Goal: Find specific page/section: Find specific page/section

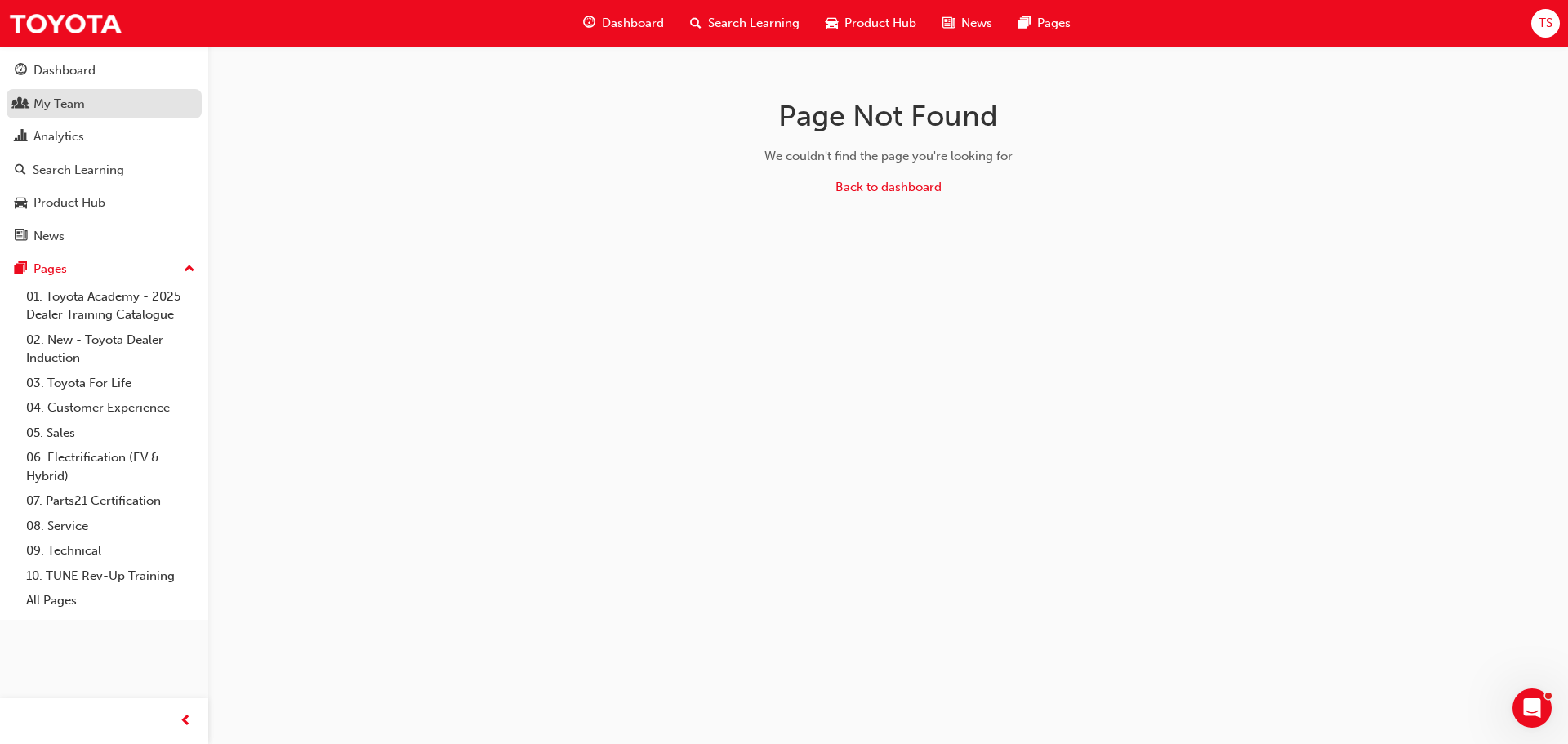
click at [41, 105] on div "My Team" at bounding box center [58, 103] width 52 height 18
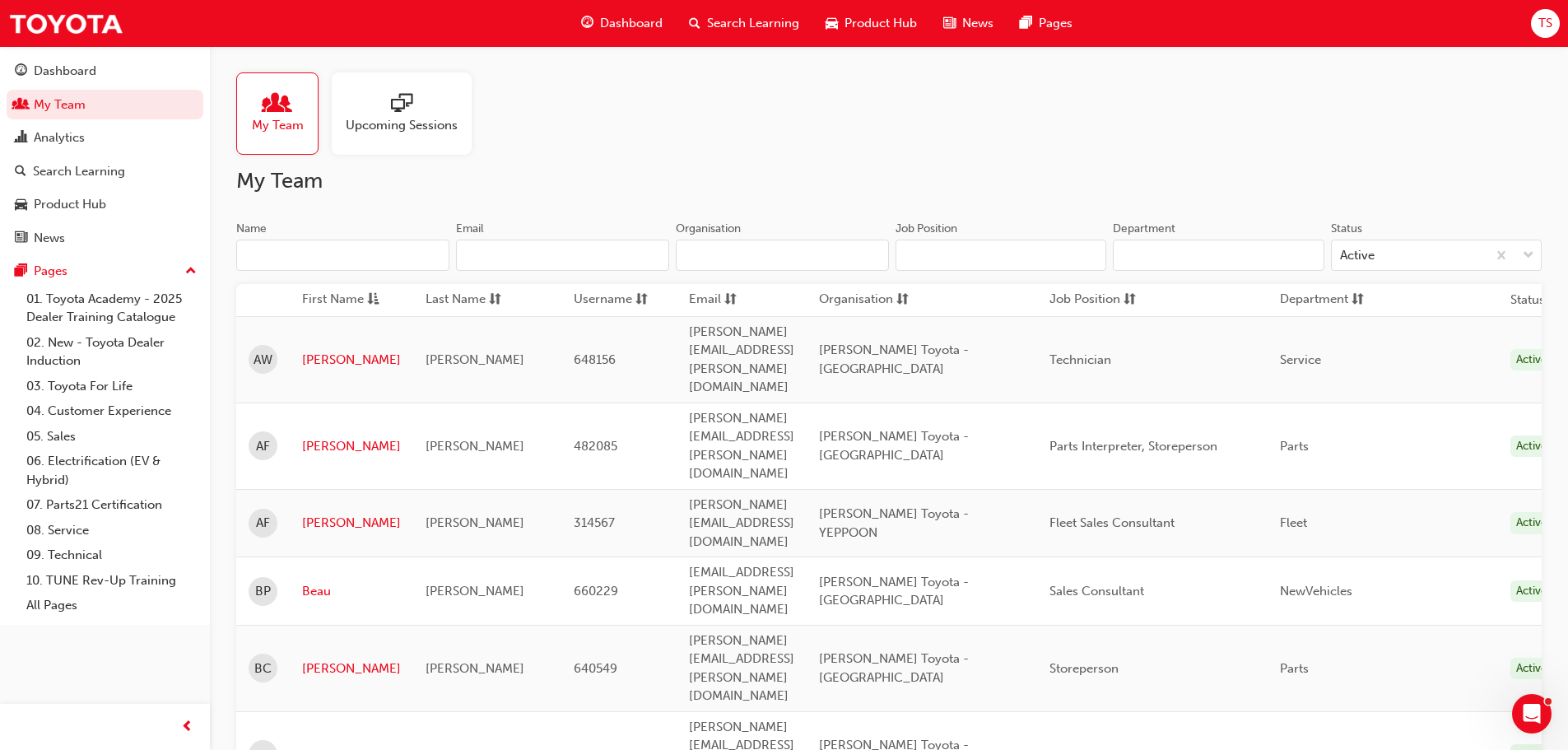
click at [299, 244] on input "Name" at bounding box center [343, 255] width 214 height 31
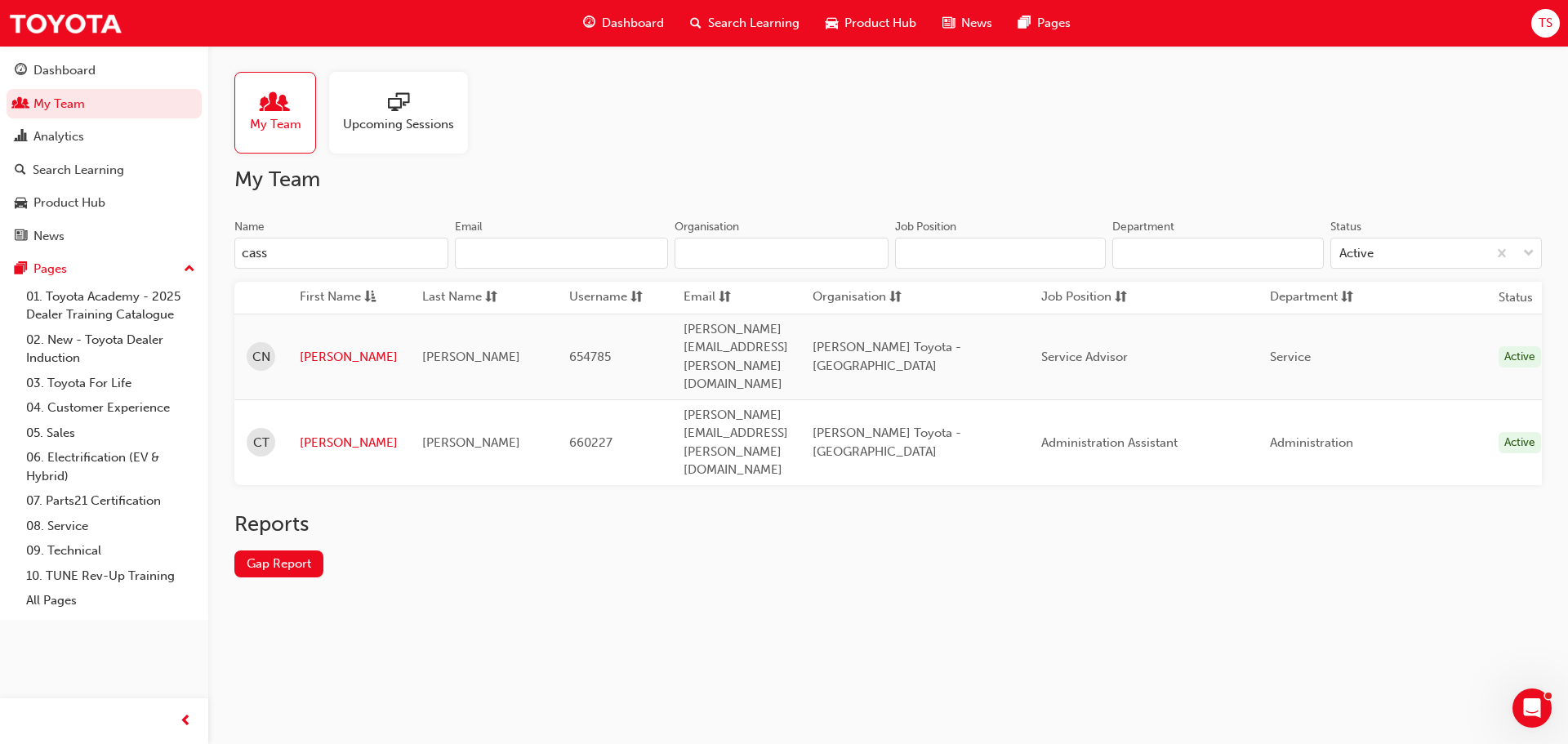
type input "cass"
click at [737, 592] on div "My Team Upcoming Sessions My Team Name cass Email Organisation Job Position Dep…" at bounding box center [784, 372] width 1568 height 744
click at [62, 69] on div "Dashboard" at bounding box center [64, 70] width 62 height 18
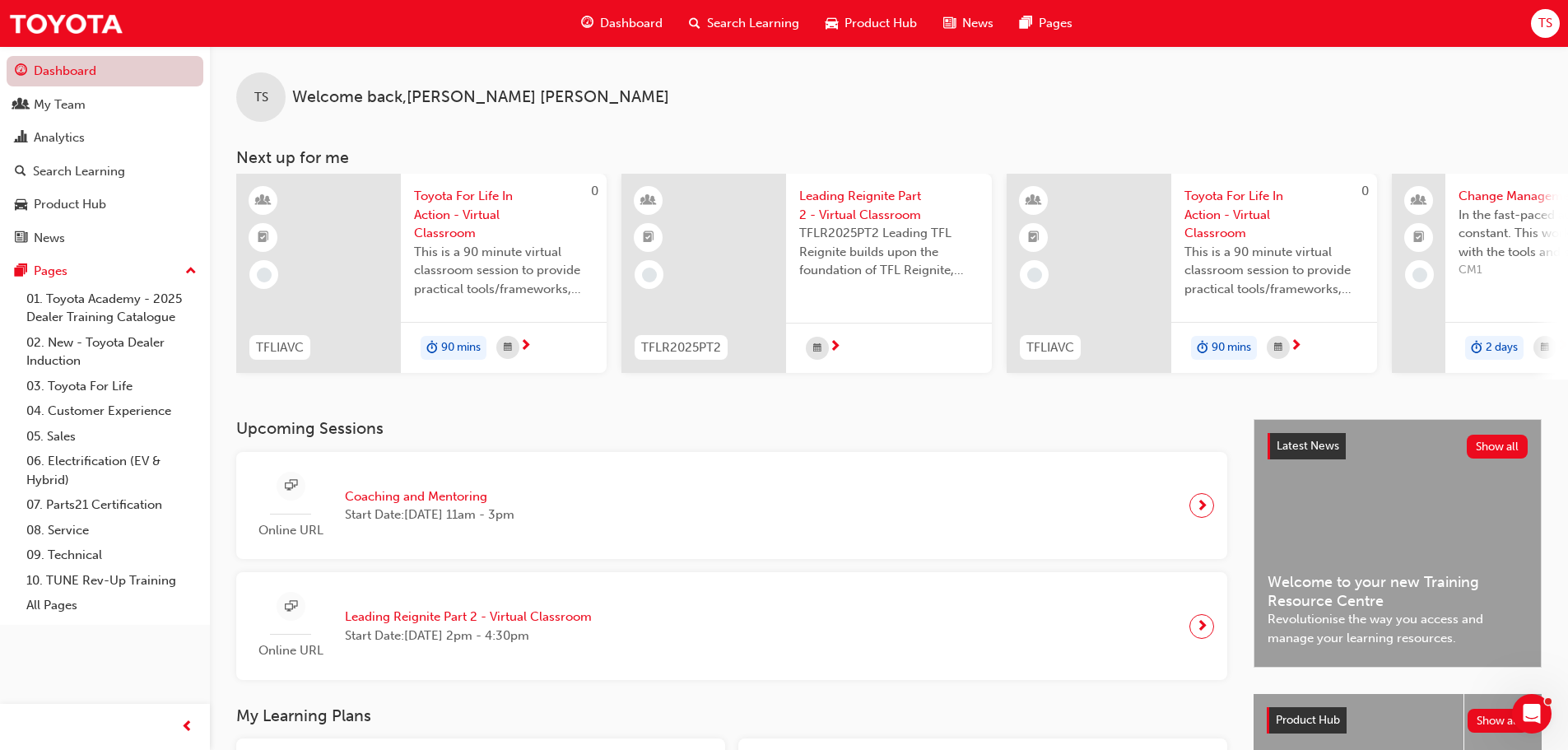
click at [92, 70] on link "Dashboard" at bounding box center [105, 71] width 197 height 30
drag, startPoint x: 78, startPoint y: 103, endPoint x: 135, endPoint y: 102, distance: 57.0
click at [78, 103] on div "My Team" at bounding box center [59, 104] width 52 height 19
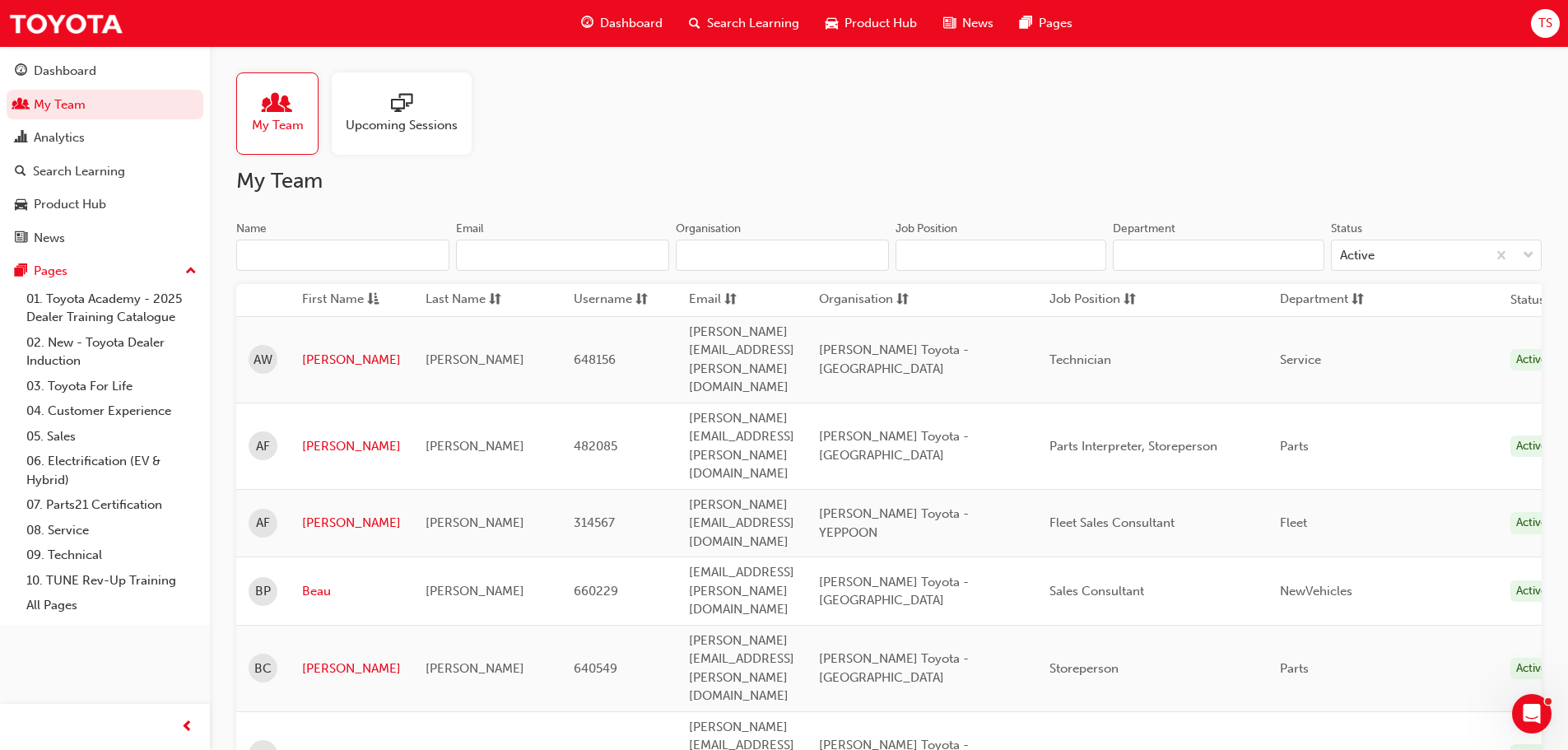
click at [341, 241] on input "Name" at bounding box center [343, 255] width 214 height 31
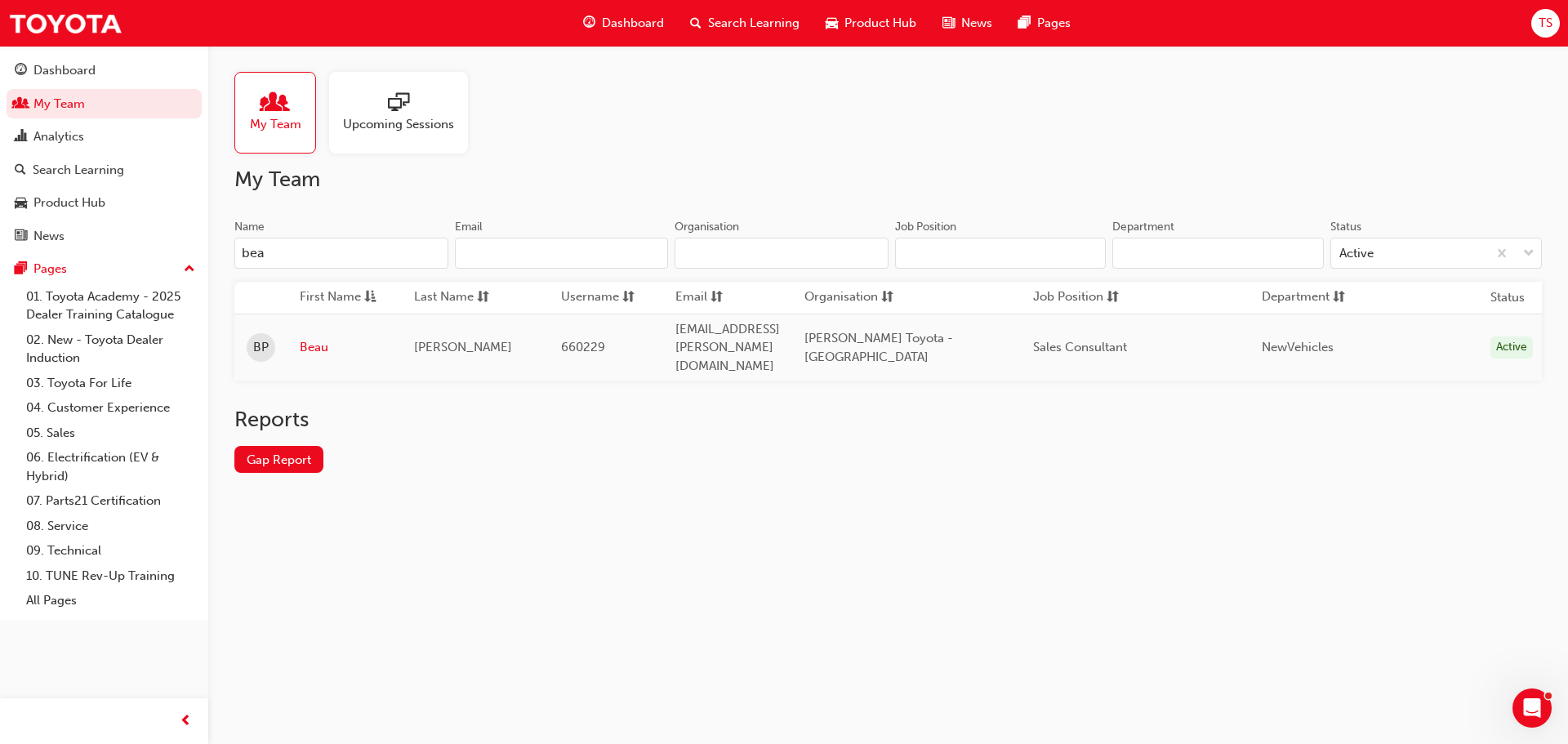
type input "bea"
click at [790, 538] on div "My Team Upcoming Sessions My Team Name bea Email Organisation Job Position Depa…" at bounding box center [784, 372] width 1568 height 744
click at [518, 554] on div "My Team Upcoming Sessions My Team Name bea Email Organisation Job Position Depa…" at bounding box center [784, 372] width 1568 height 744
drag, startPoint x: 737, startPoint y: 615, endPoint x: 773, endPoint y: 650, distance: 50.2
click at [742, 618] on div "My Team Upcoming Sessions My Team Name bea Email Organisation Job Position Depa…" at bounding box center [784, 372] width 1568 height 744
